Goal: Navigation & Orientation: Find specific page/section

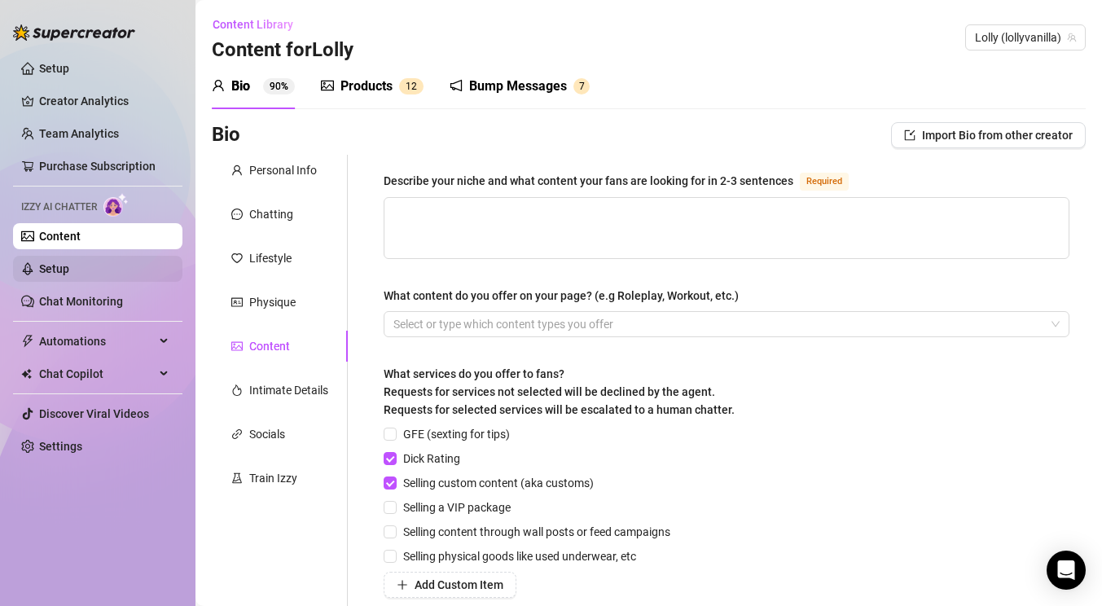
click at [69, 262] on link "Setup" at bounding box center [54, 268] width 30 height 13
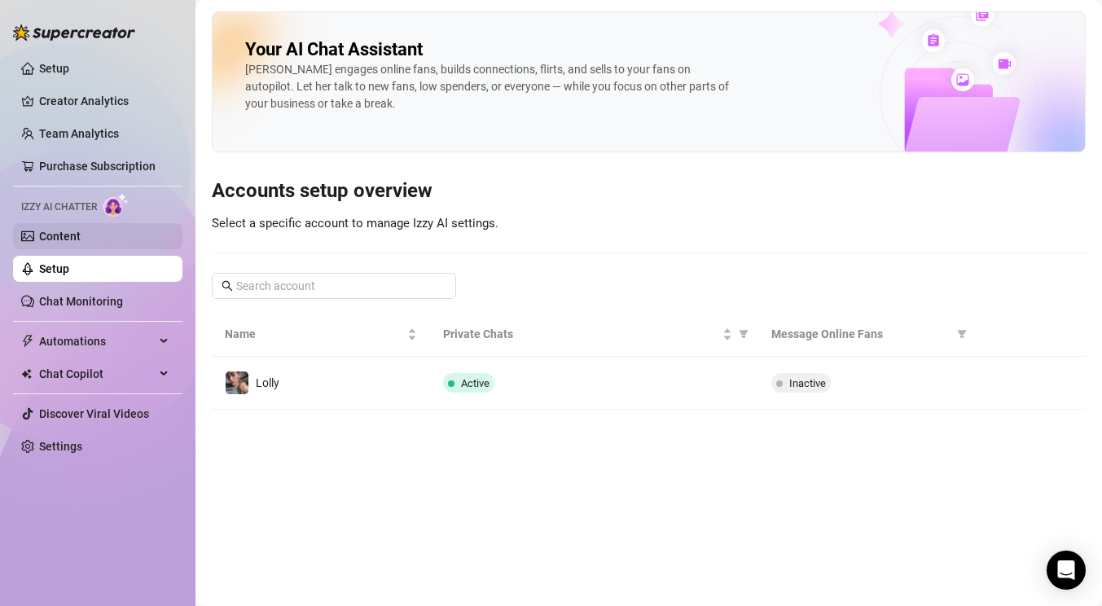
click at [81, 233] on link "Content" at bounding box center [60, 236] width 42 height 13
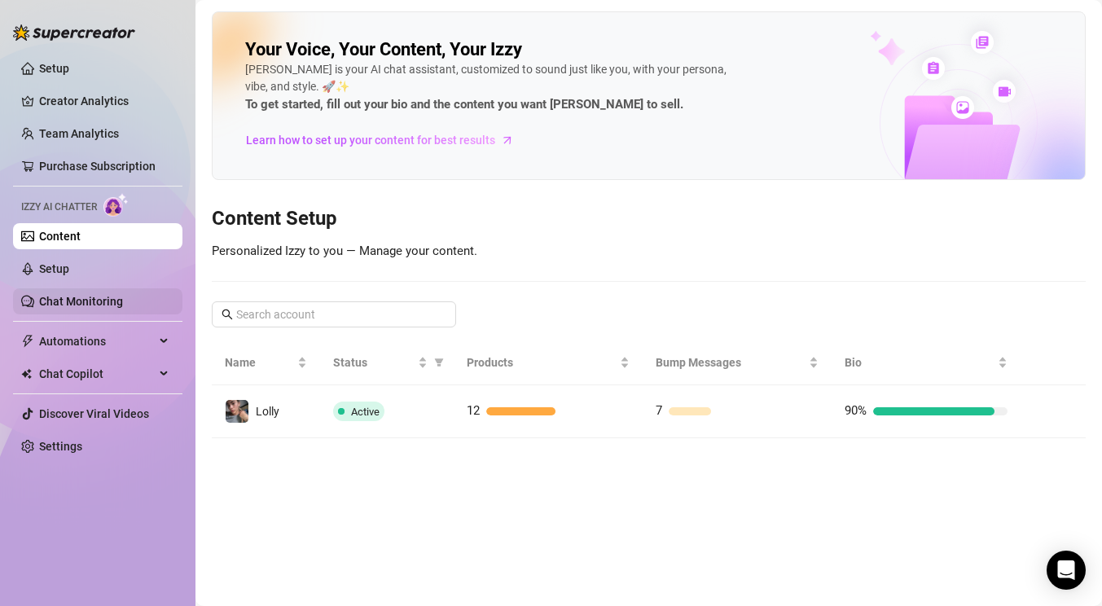
click at [92, 295] on link "Chat Monitoring" at bounding box center [81, 301] width 84 height 13
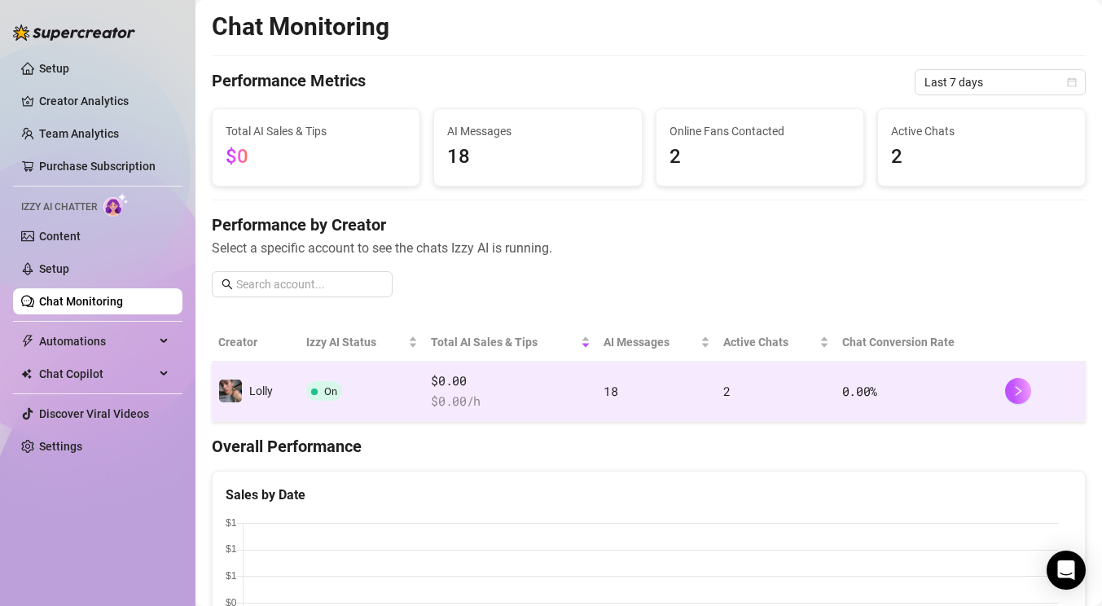
click at [399, 399] on td "On" at bounding box center [362, 392] width 125 height 60
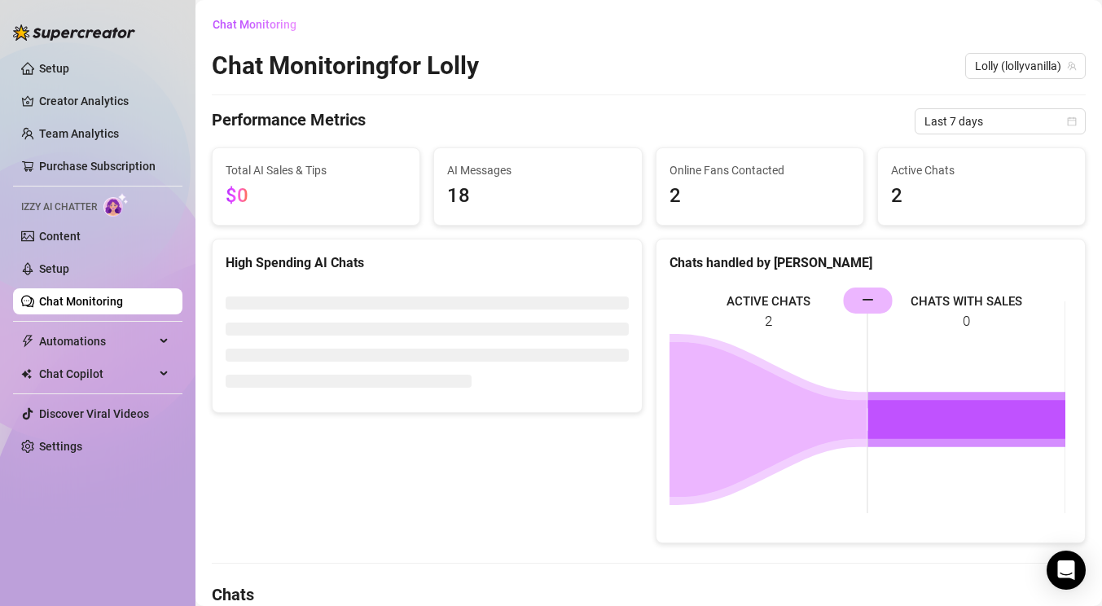
scroll to position [230, 0]
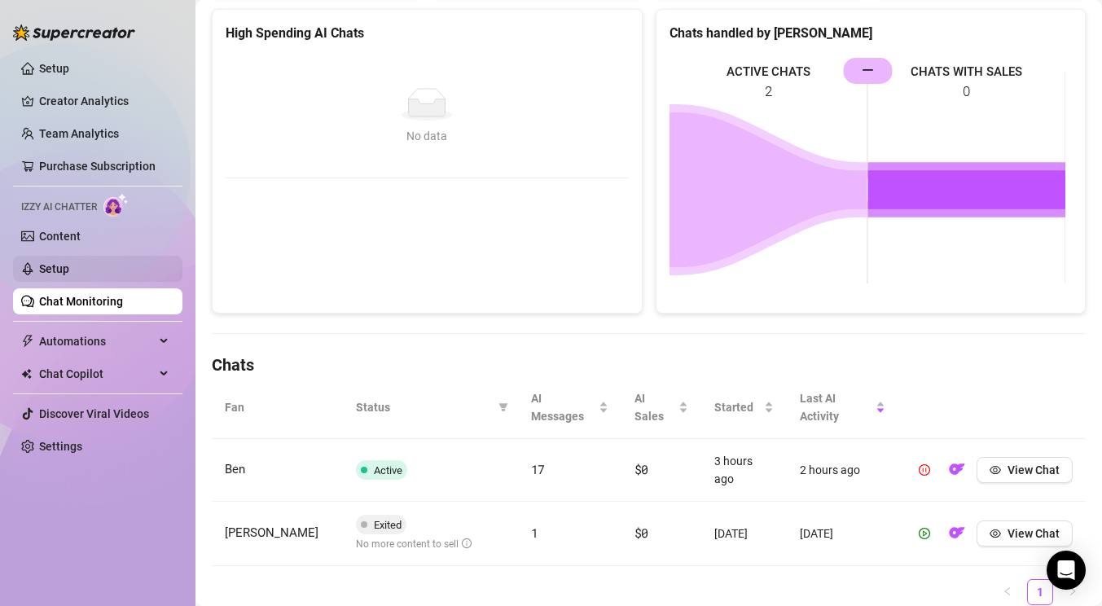
click at [66, 274] on link "Setup" at bounding box center [54, 268] width 30 height 13
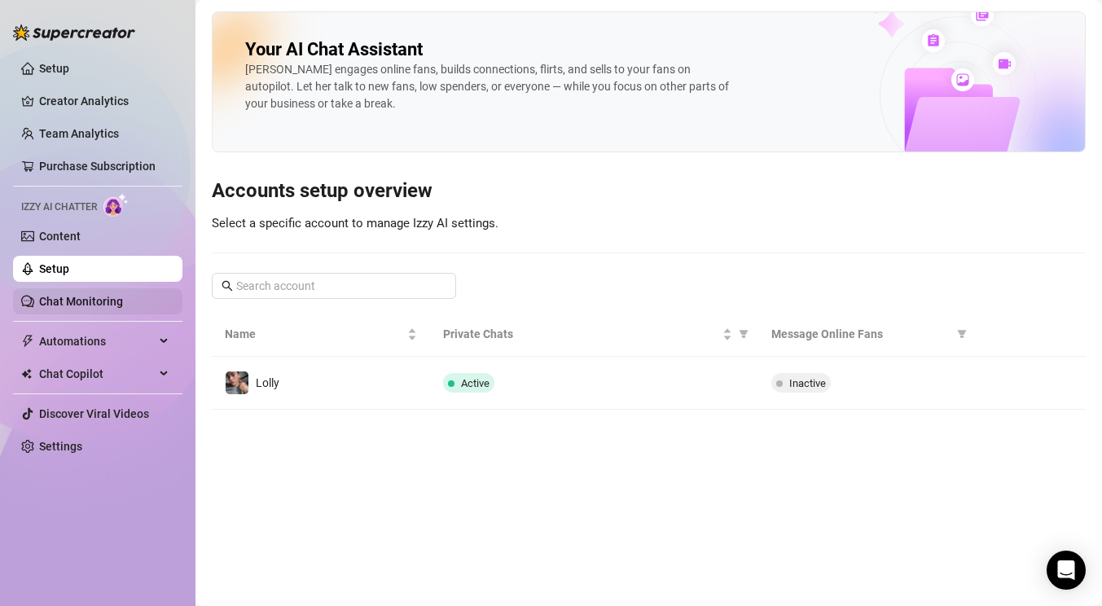
click at [69, 297] on link "Chat Monitoring" at bounding box center [81, 301] width 84 height 13
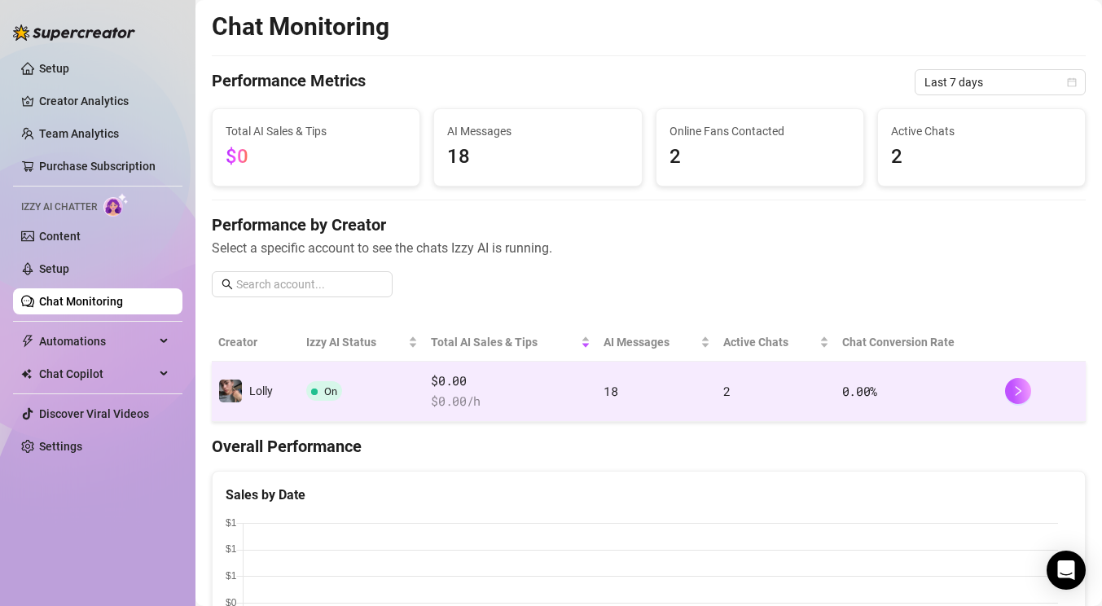
click at [462, 401] on span "$ 0.00 /h" at bounding box center [511, 402] width 160 height 20
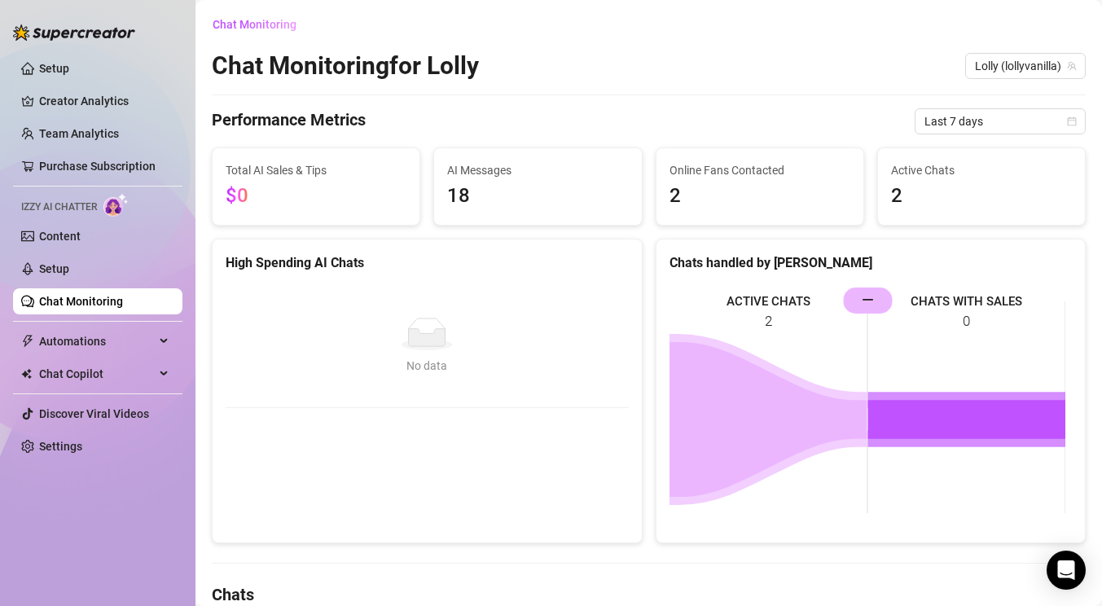
scroll to position [291, 0]
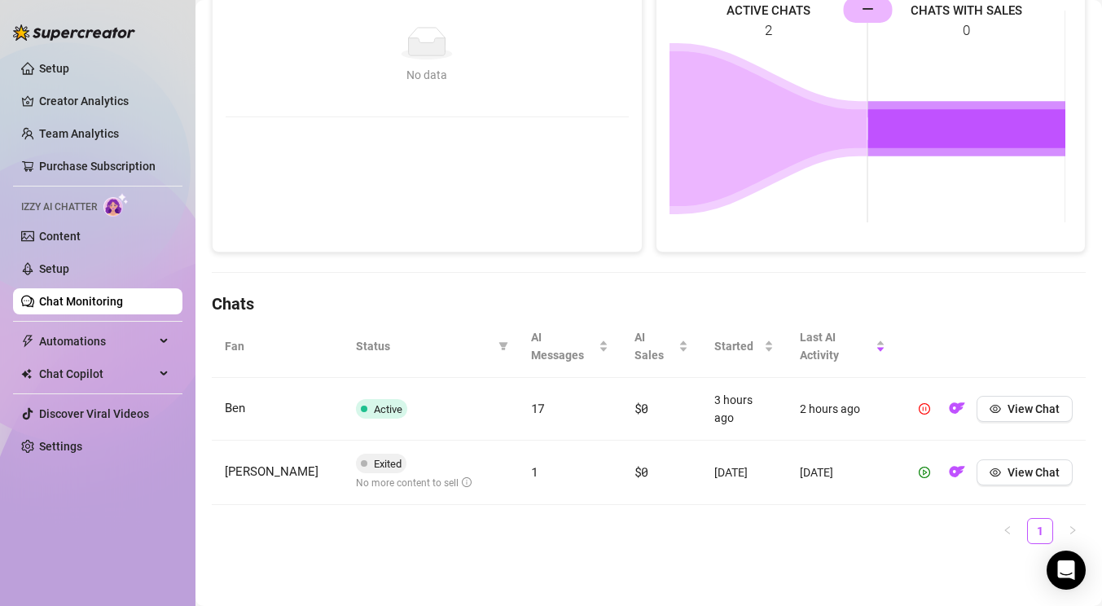
click at [321, 422] on td "Ben" at bounding box center [277, 409] width 131 height 63
click at [94, 306] on link "Chat Monitoring" at bounding box center [81, 301] width 84 height 13
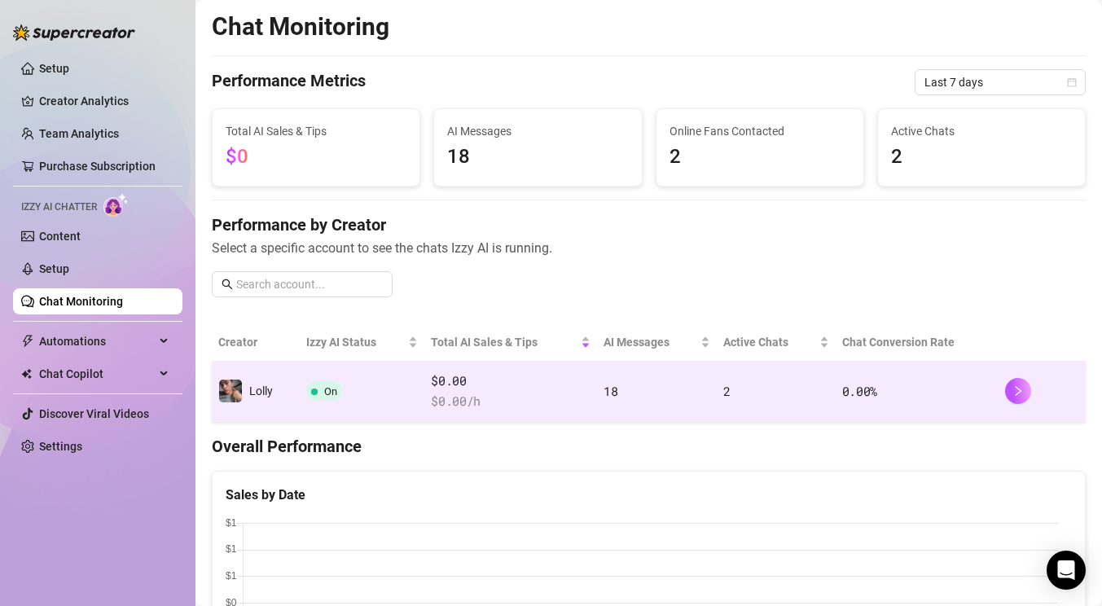
click at [539, 410] on span "$ 0.00 /h" at bounding box center [511, 402] width 160 height 20
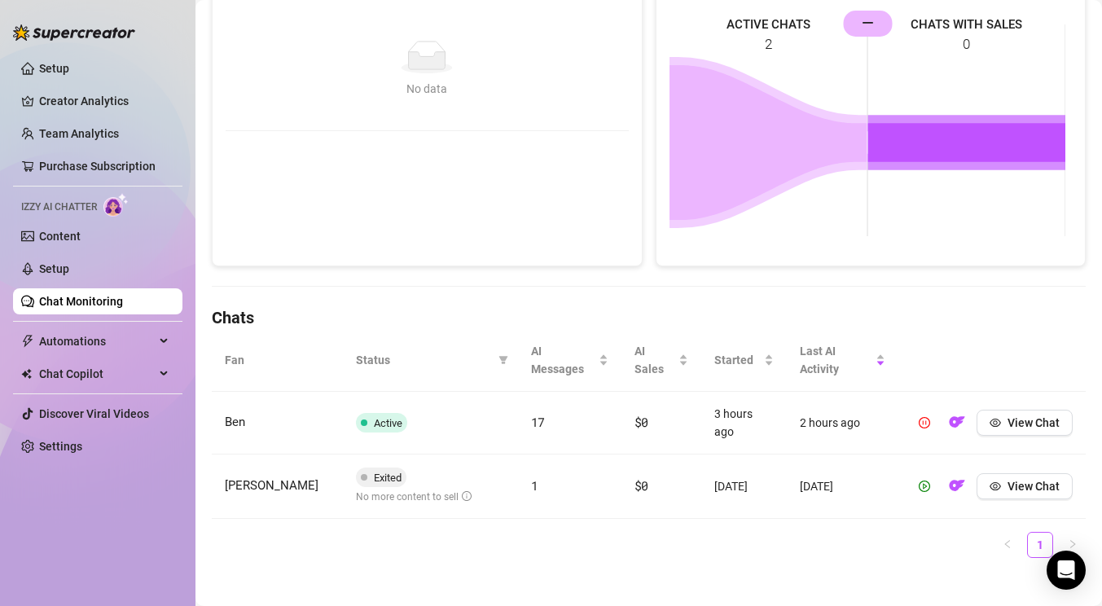
scroll to position [291, 0]
